Goal: Task Accomplishment & Management: Manage account settings

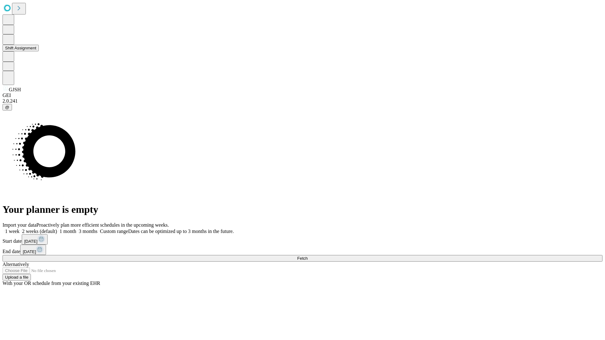
click at [39, 51] on button "Shift Assignment" at bounding box center [21, 48] width 36 height 7
